Goal: Task Accomplishment & Management: Manage account settings

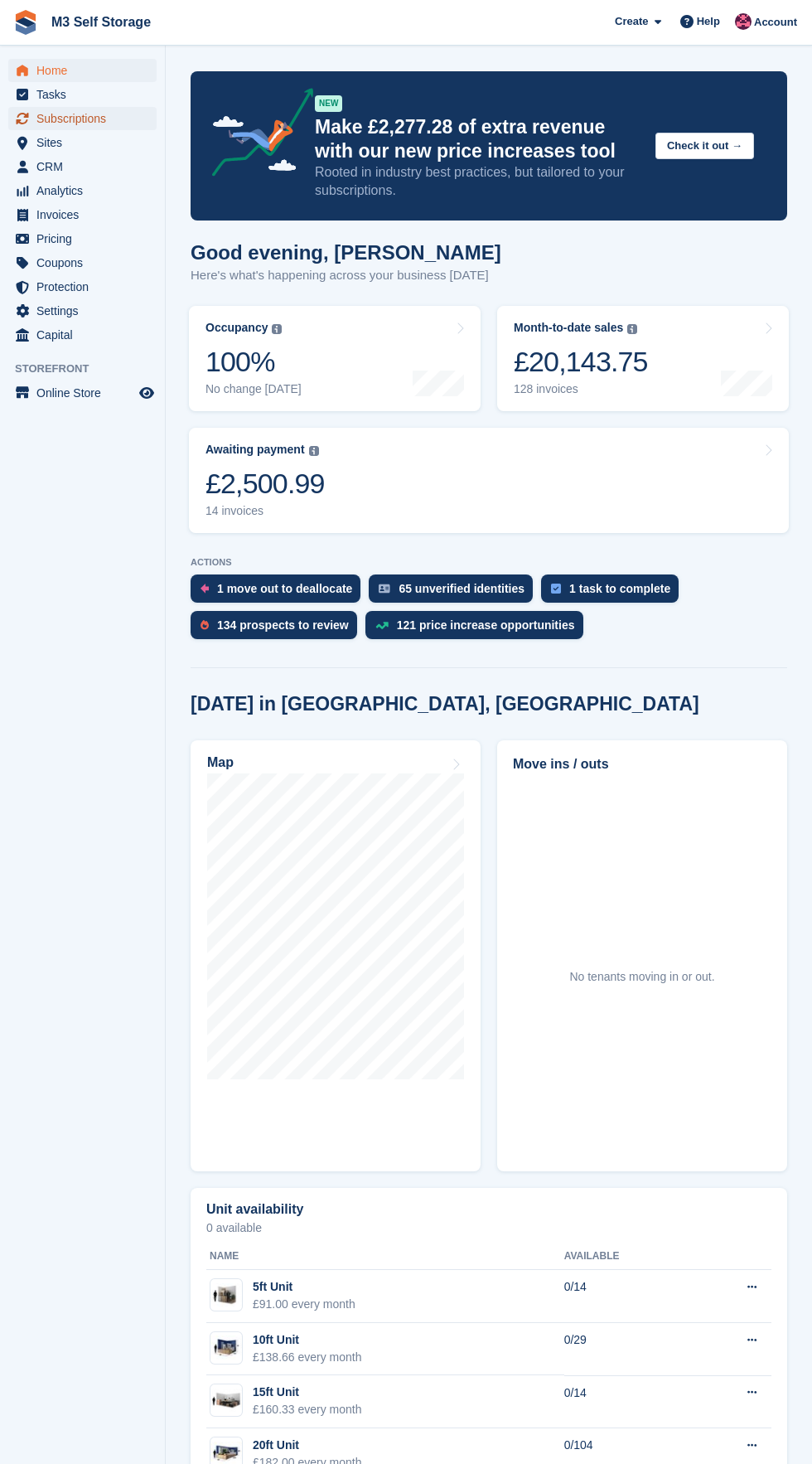
click at [155, 127] on link "Subscriptions" at bounding box center [82, 119] width 148 height 24
